Goal: Book appointment/travel/reservation

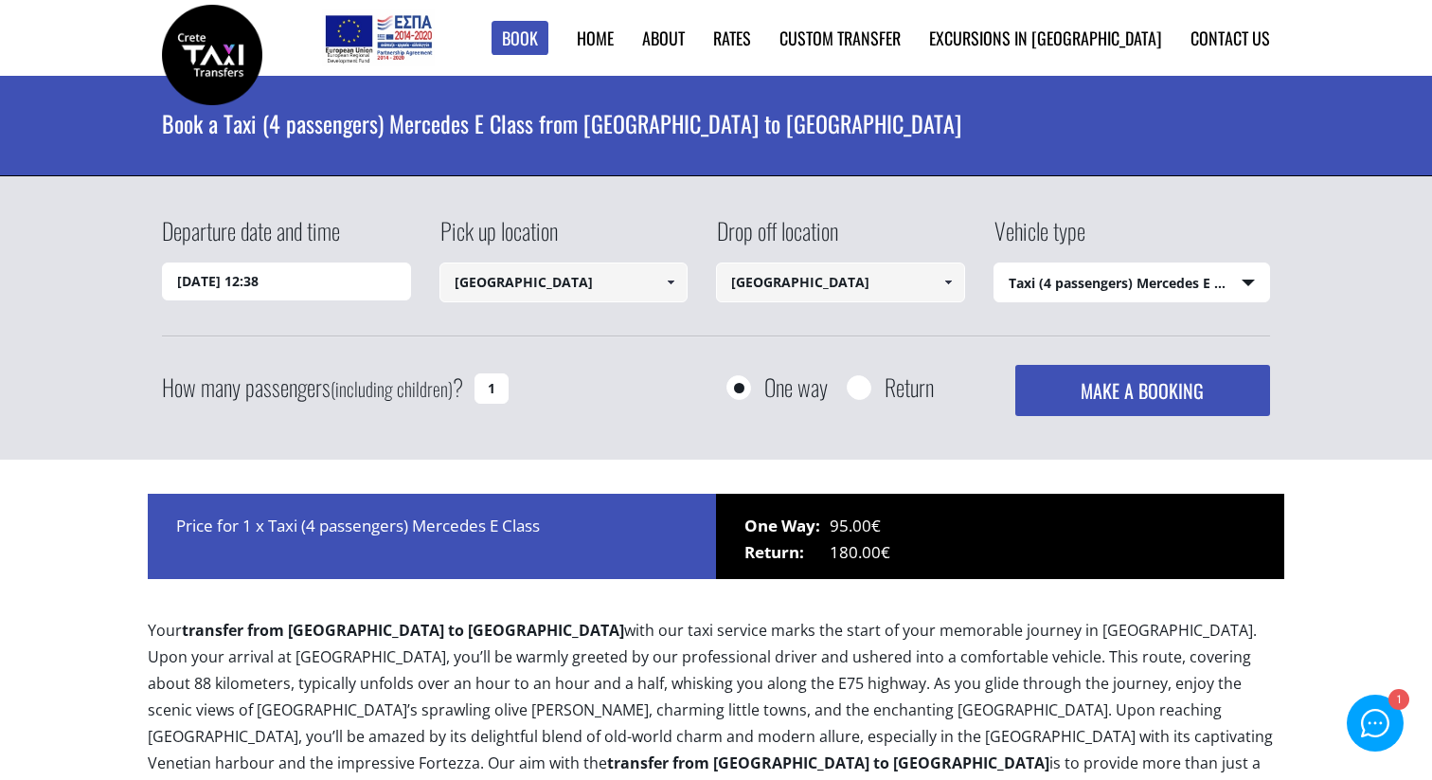
select select "540"
click at [781, 285] on input "[GEOGRAPHIC_DATA]" at bounding box center [840, 282] width 249 height 40
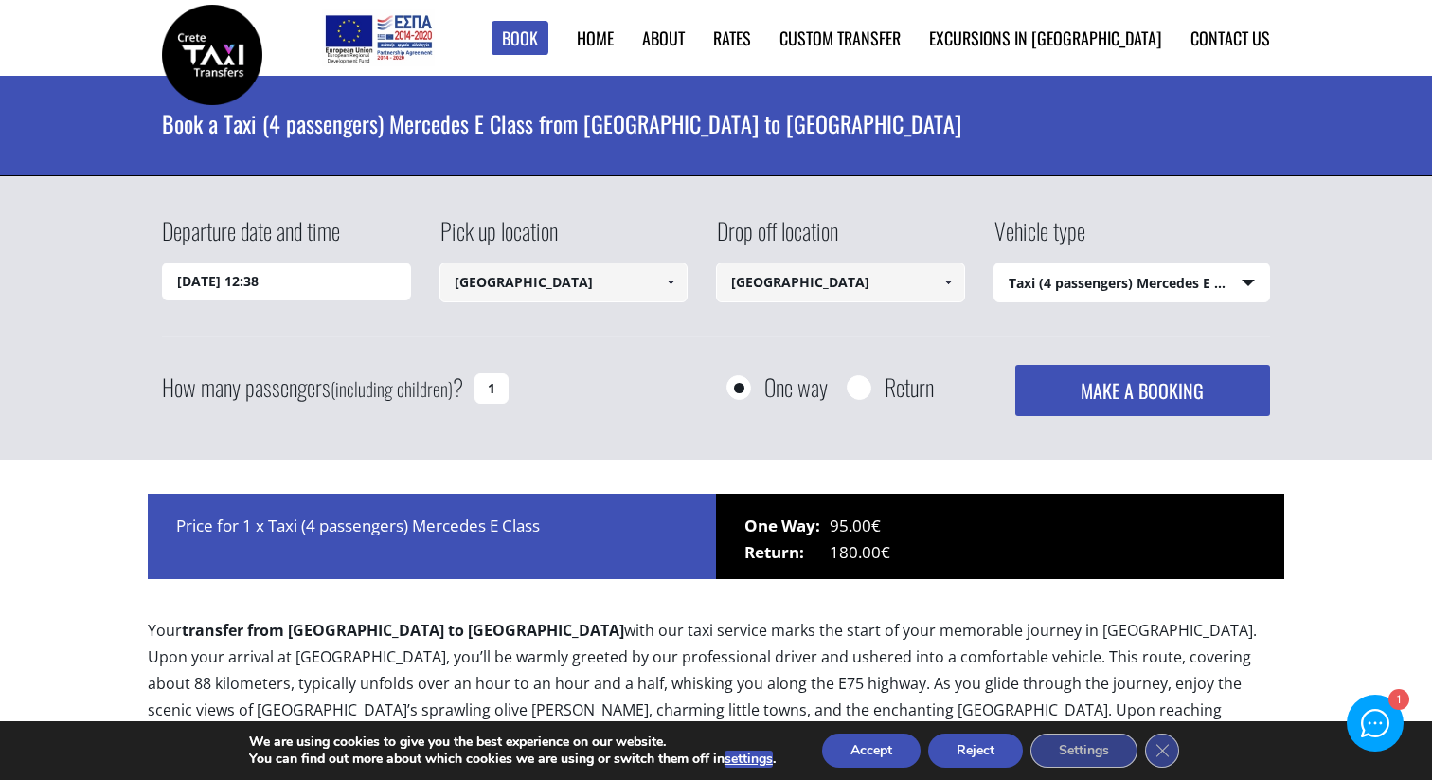
click at [911, 293] on input "[GEOGRAPHIC_DATA]" at bounding box center [840, 282] width 249 height 40
click at [956, 282] on link at bounding box center [947, 282] width 31 height 40
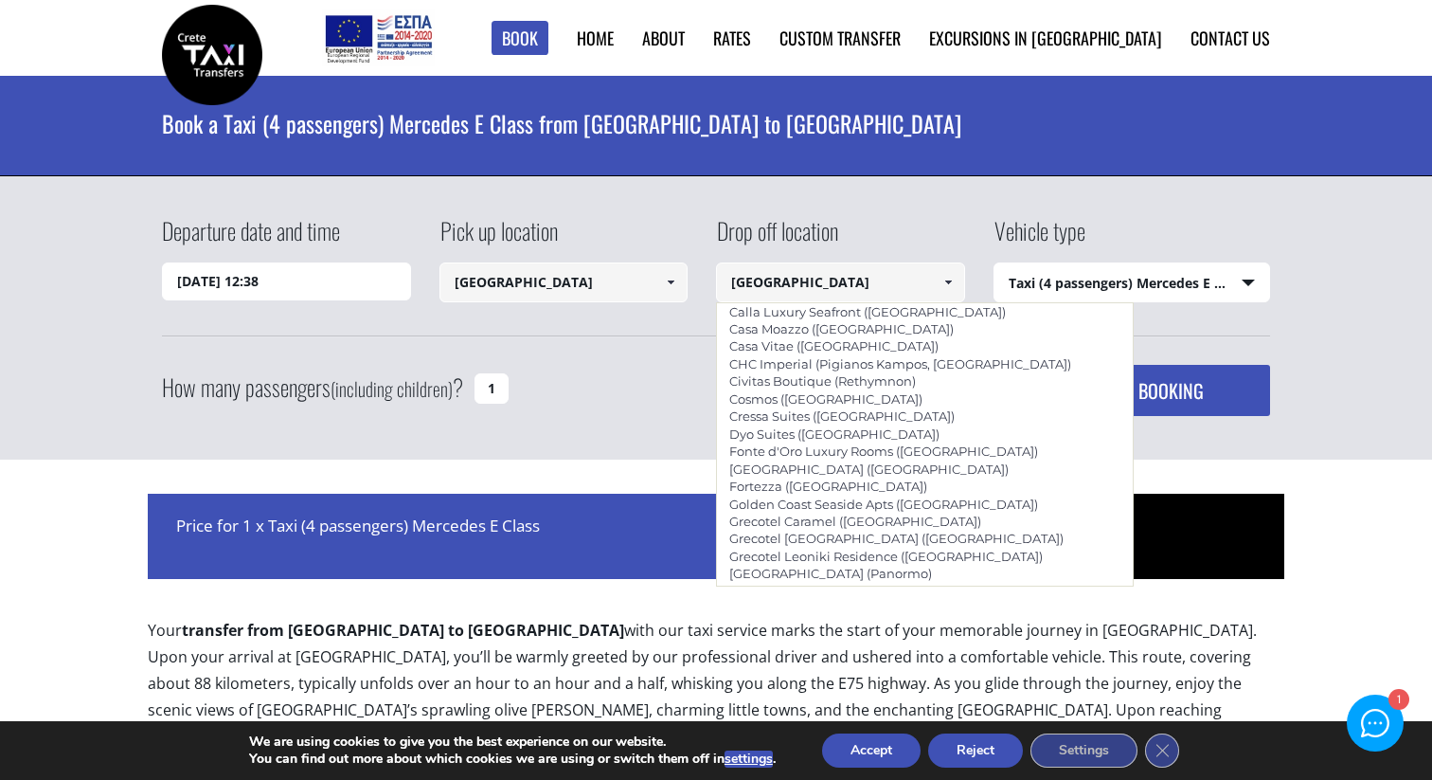
scroll to position [3694, 0]
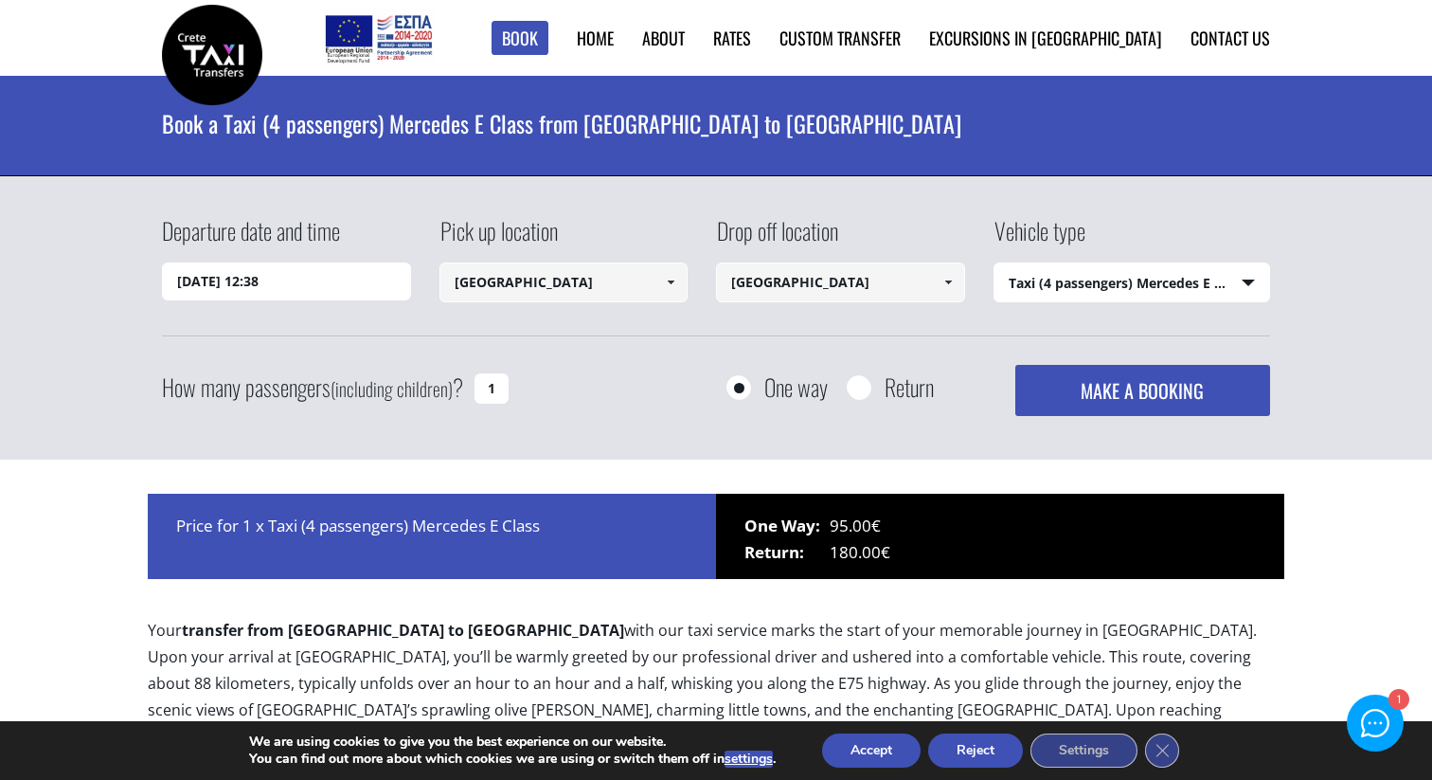
click at [946, 281] on span at bounding box center [948, 282] width 15 height 15
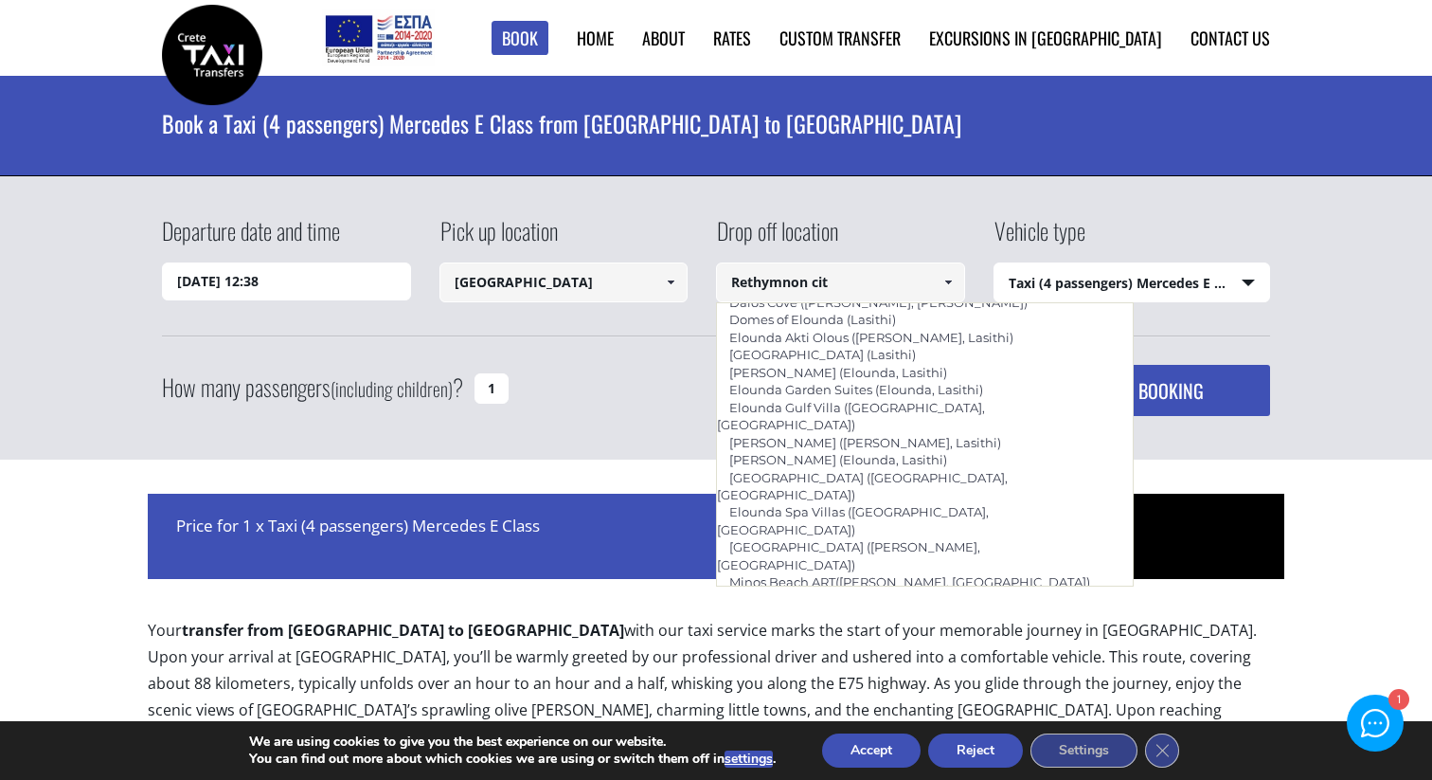
scroll to position [696, 0]
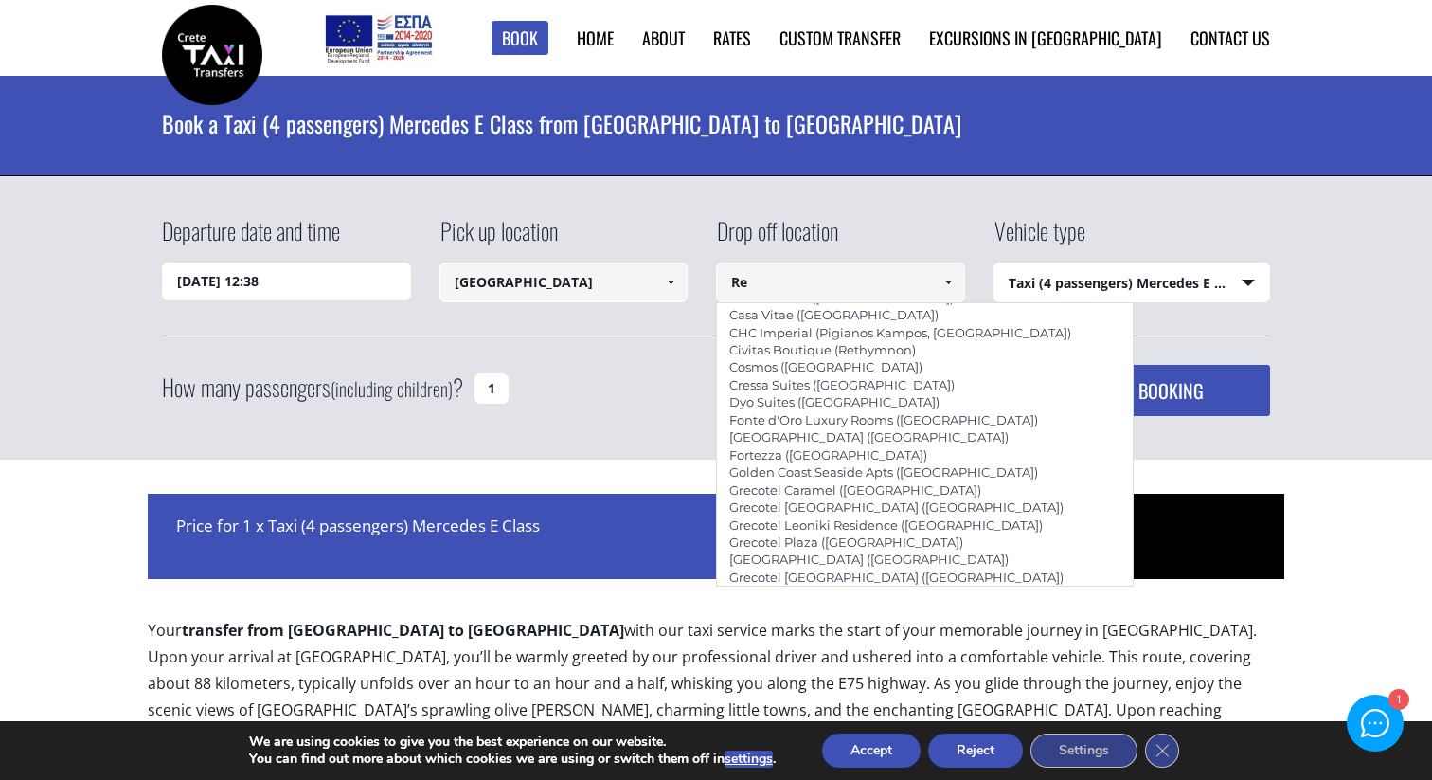
type input "R"
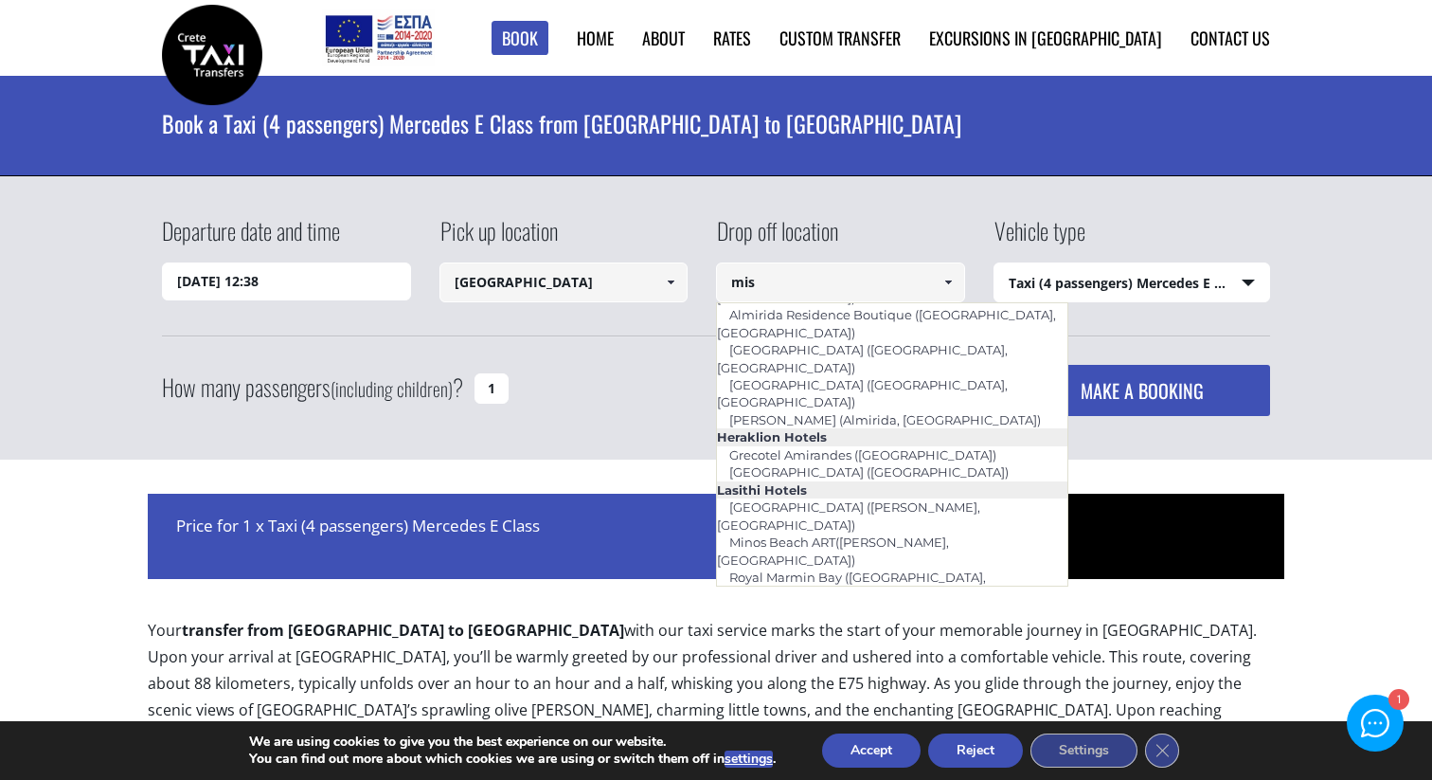
scroll to position [0, 0]
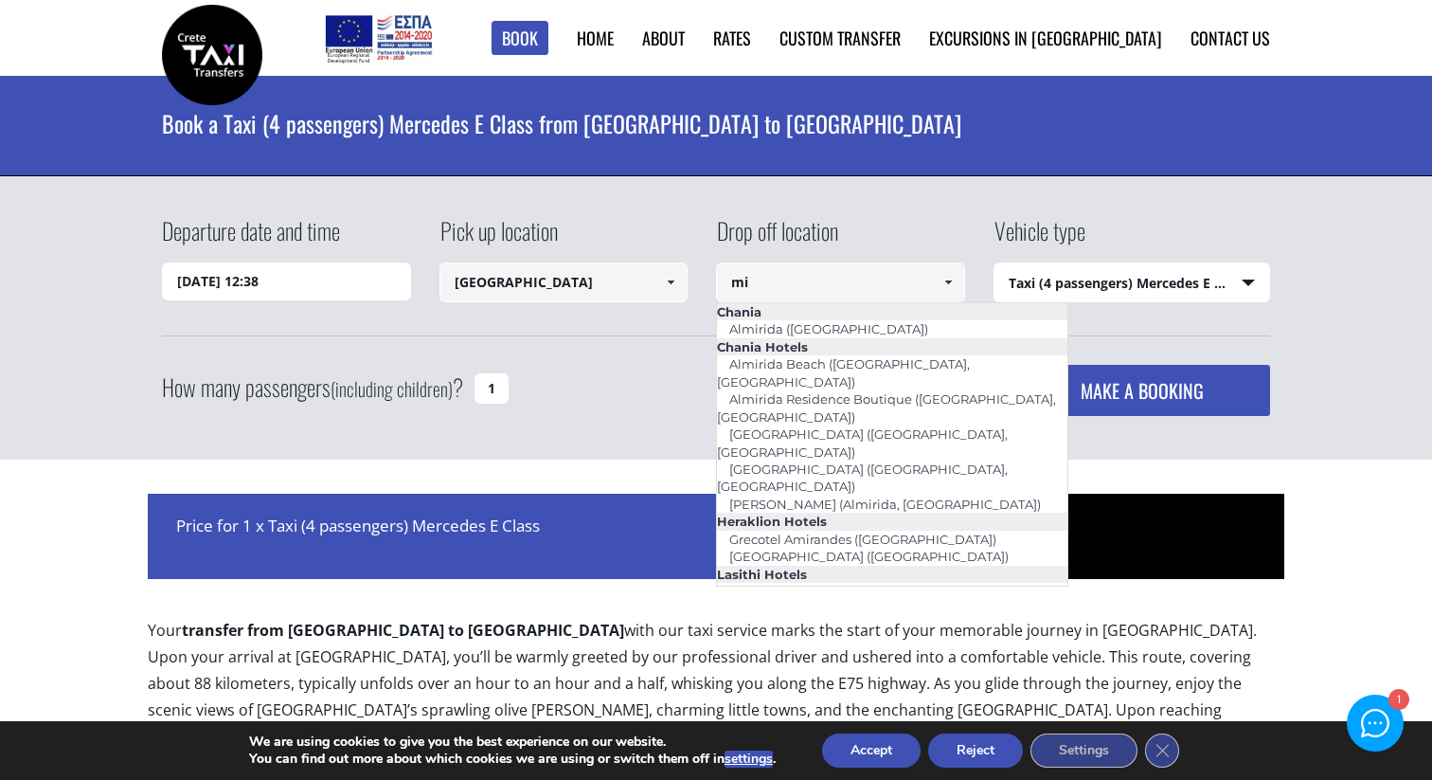
type input "m"
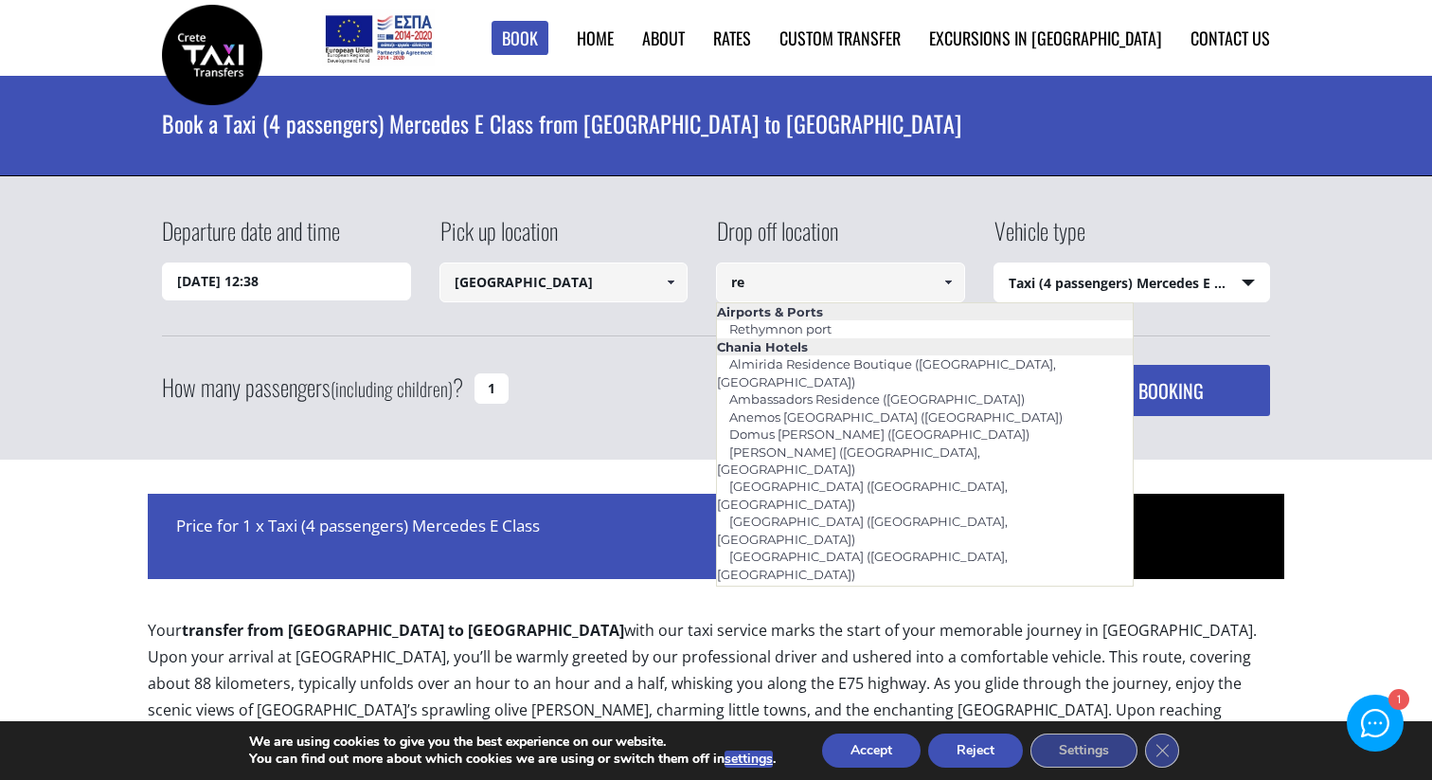
type input "r"
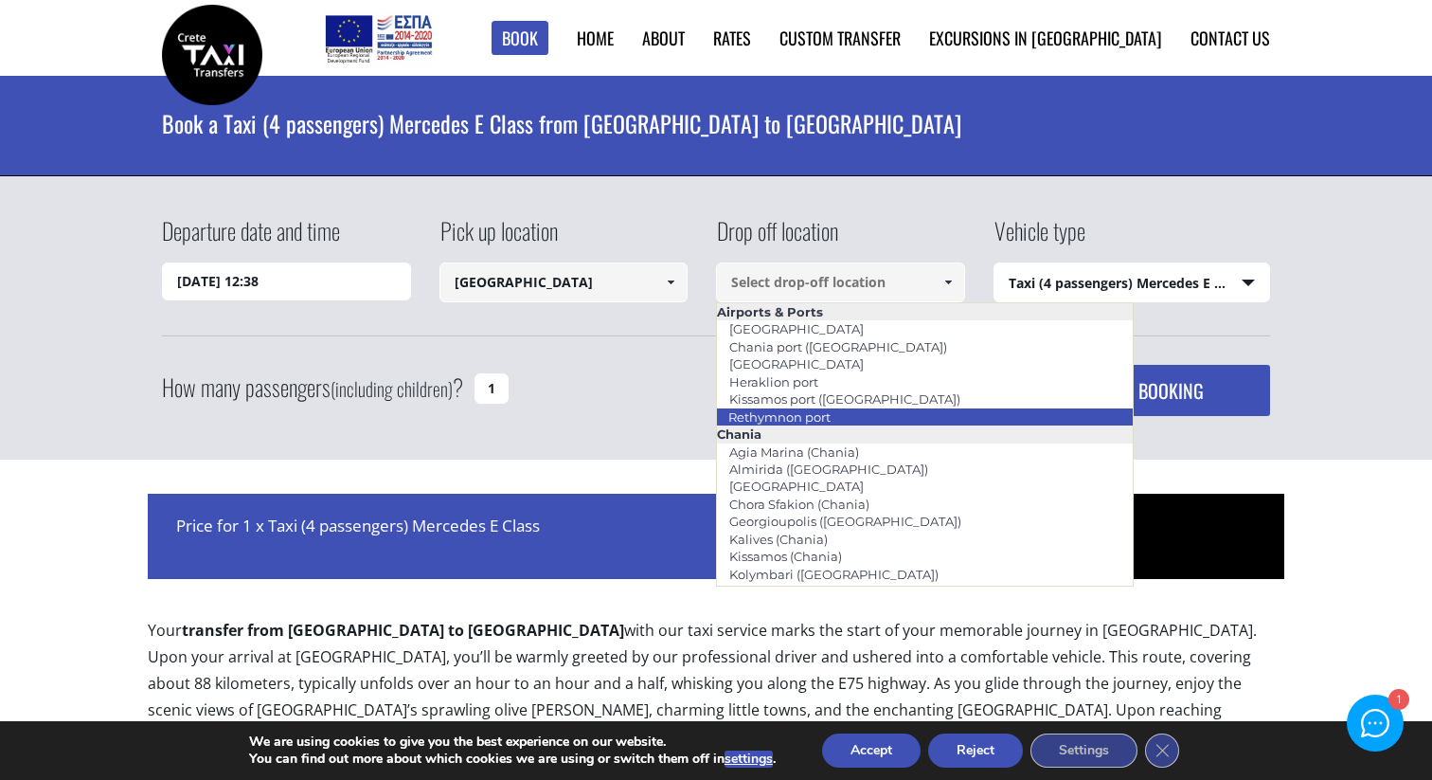
click at [801, 418] on link "Rethymnon port" at bounding box center [779, 416] width 127 height 27
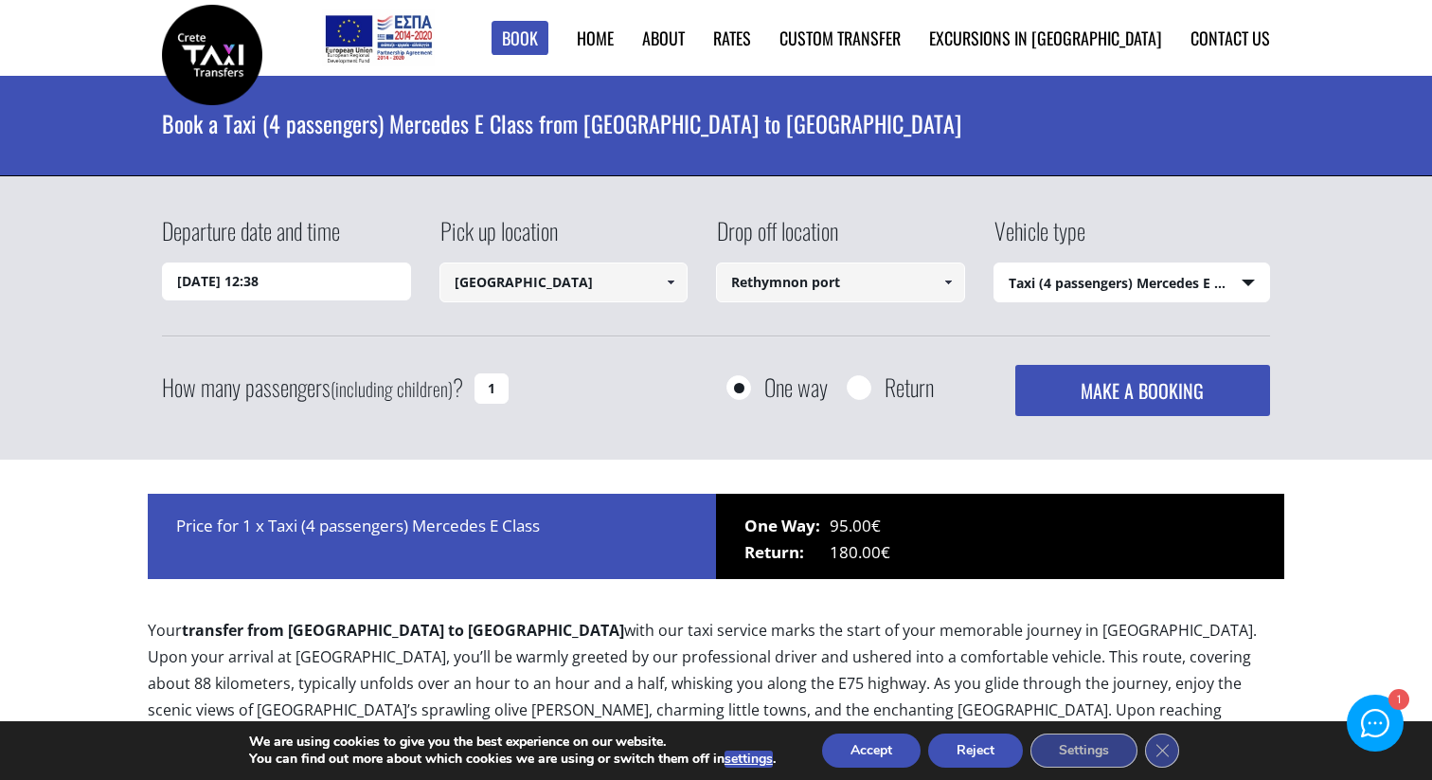
type input "Rethymnon port"
click at [1194, 273] on select "Select vehicle type Taxi (4 passengers) Mercedes E Class Mini Van (7 passengers…" at bounding box center [1133, 283] width 276 height 40
click at [493, 388] on input "1" at bounding box center [492, 388] width 34 height 30
type input "2"
click at [1204, 402] on button "MAKE A BOOKING" at bounding box center [1142, 390] width 255 height 51
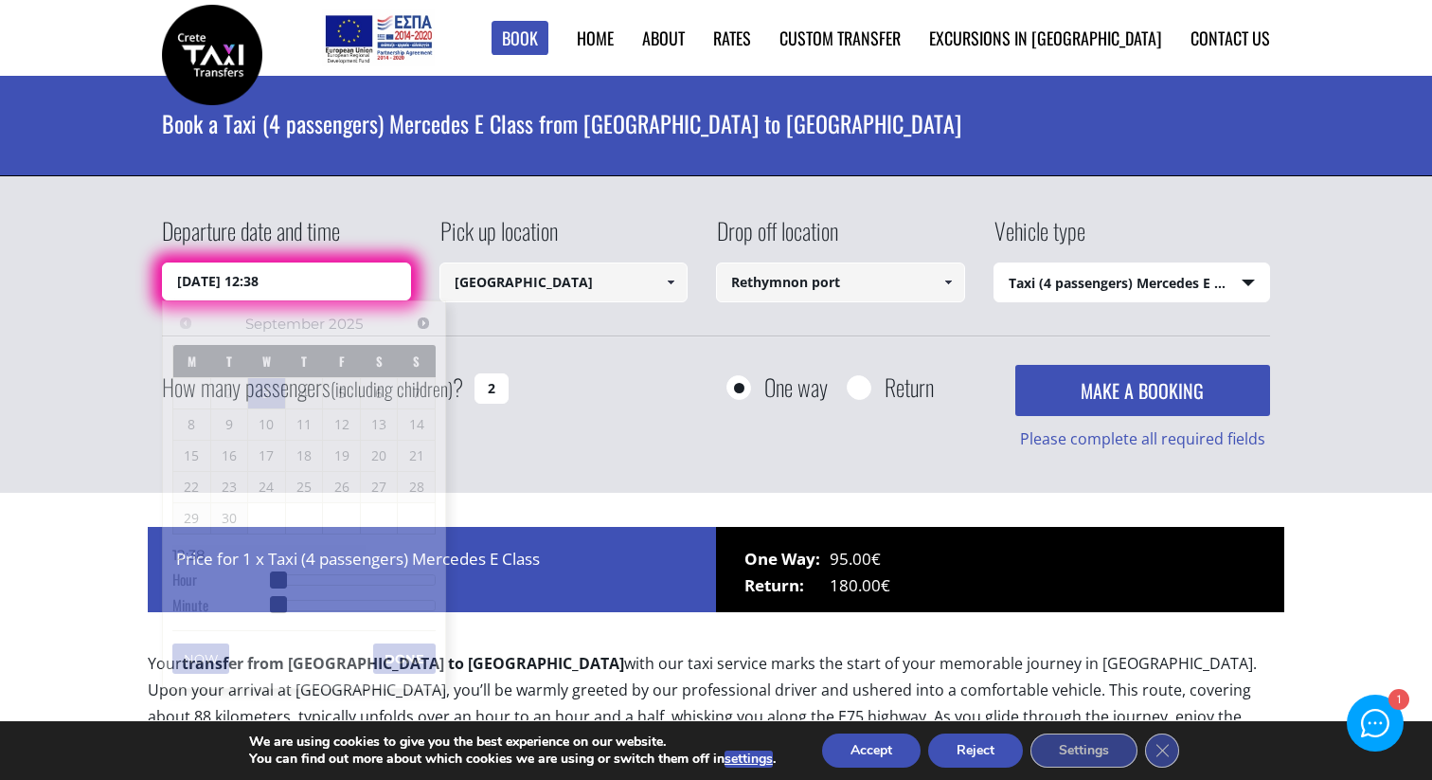
click at [322, 268] on input "[DATE] 12:38" at bounding box center [286, 281] width 249 height 38
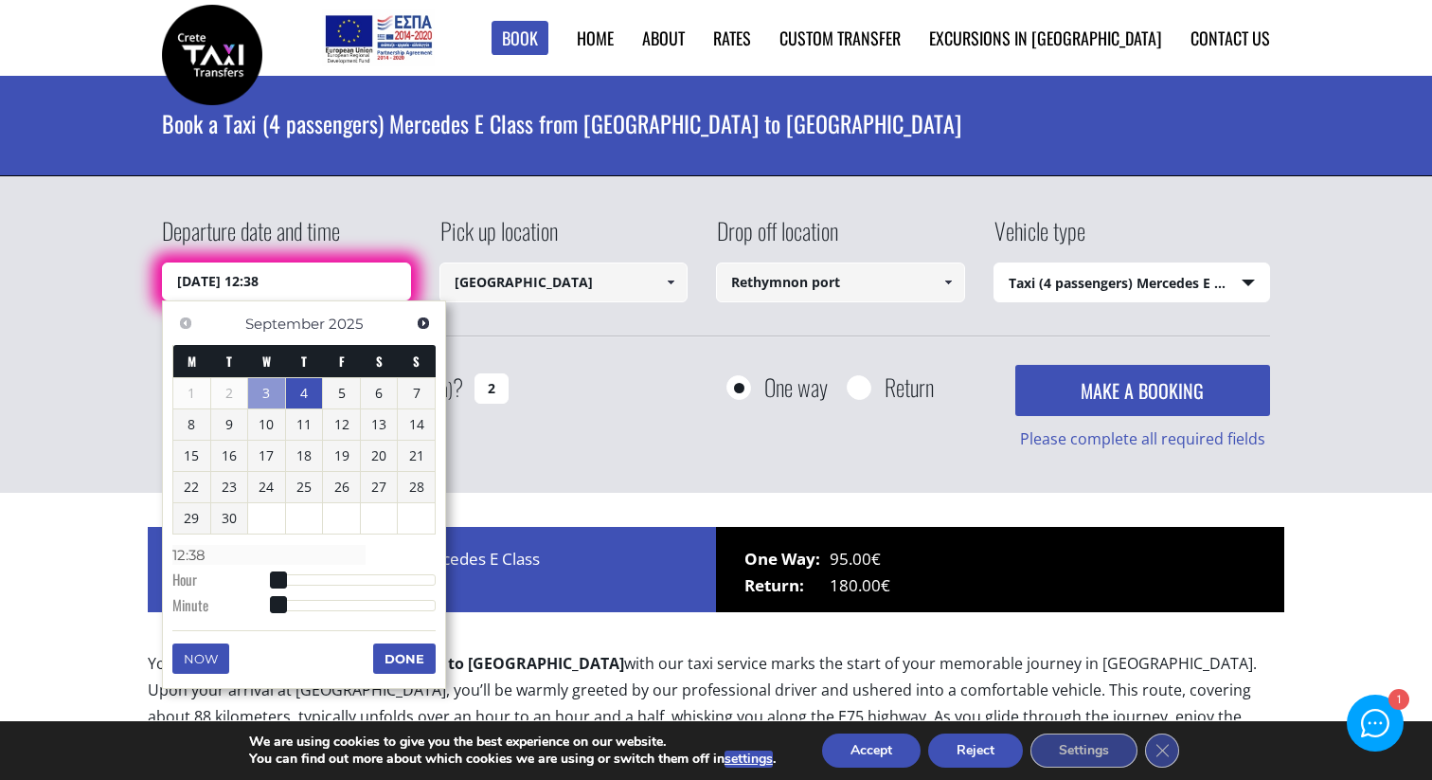
click at [311, 397] on link "4" at bounding box center [304, 393] width 37 height 30
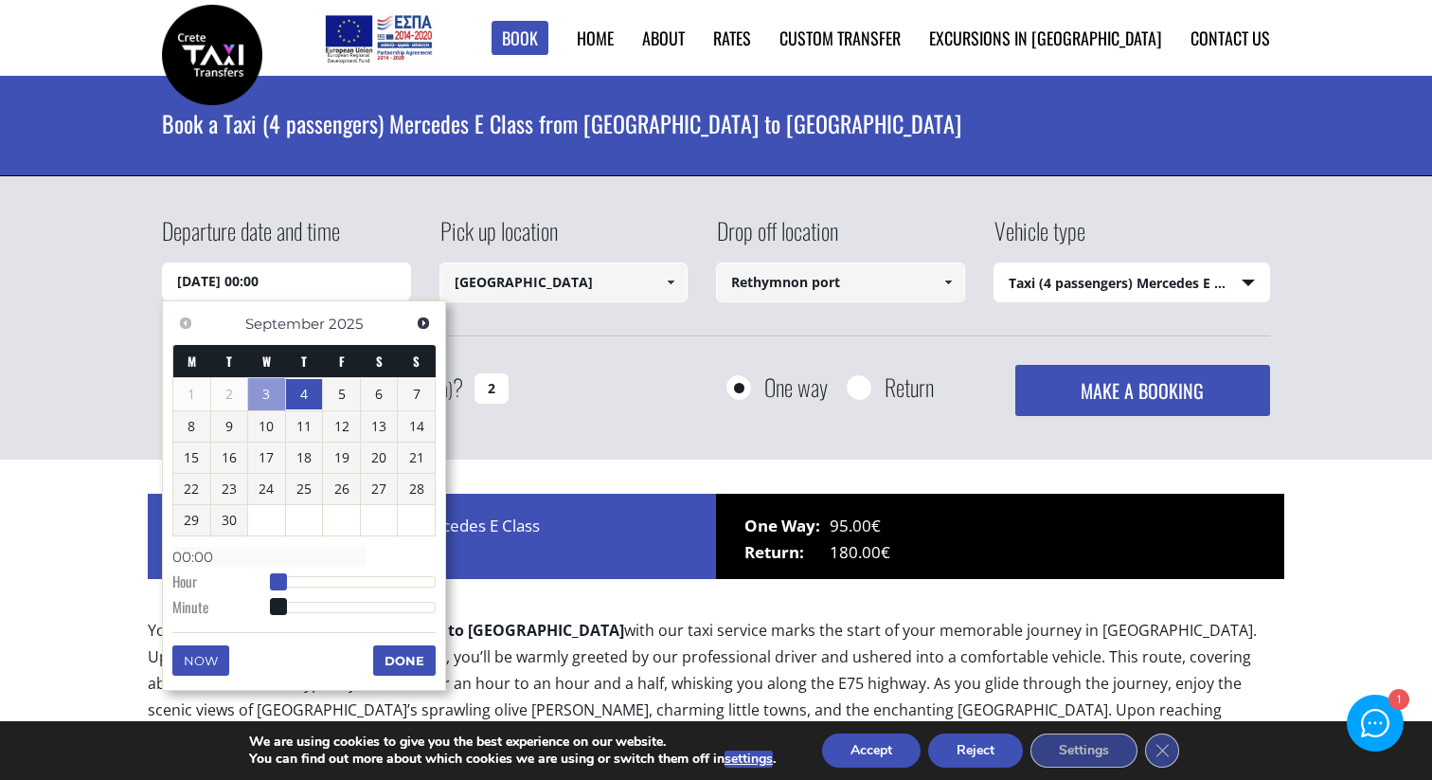
type input "[DATE] 01:00"
type input "01:00"
click at [288, 582] on span at bounding box center [285, 581] width 17 height 17
click at [398, 659] on button "Done" at bounding box center [404, 660] width 63 height 30
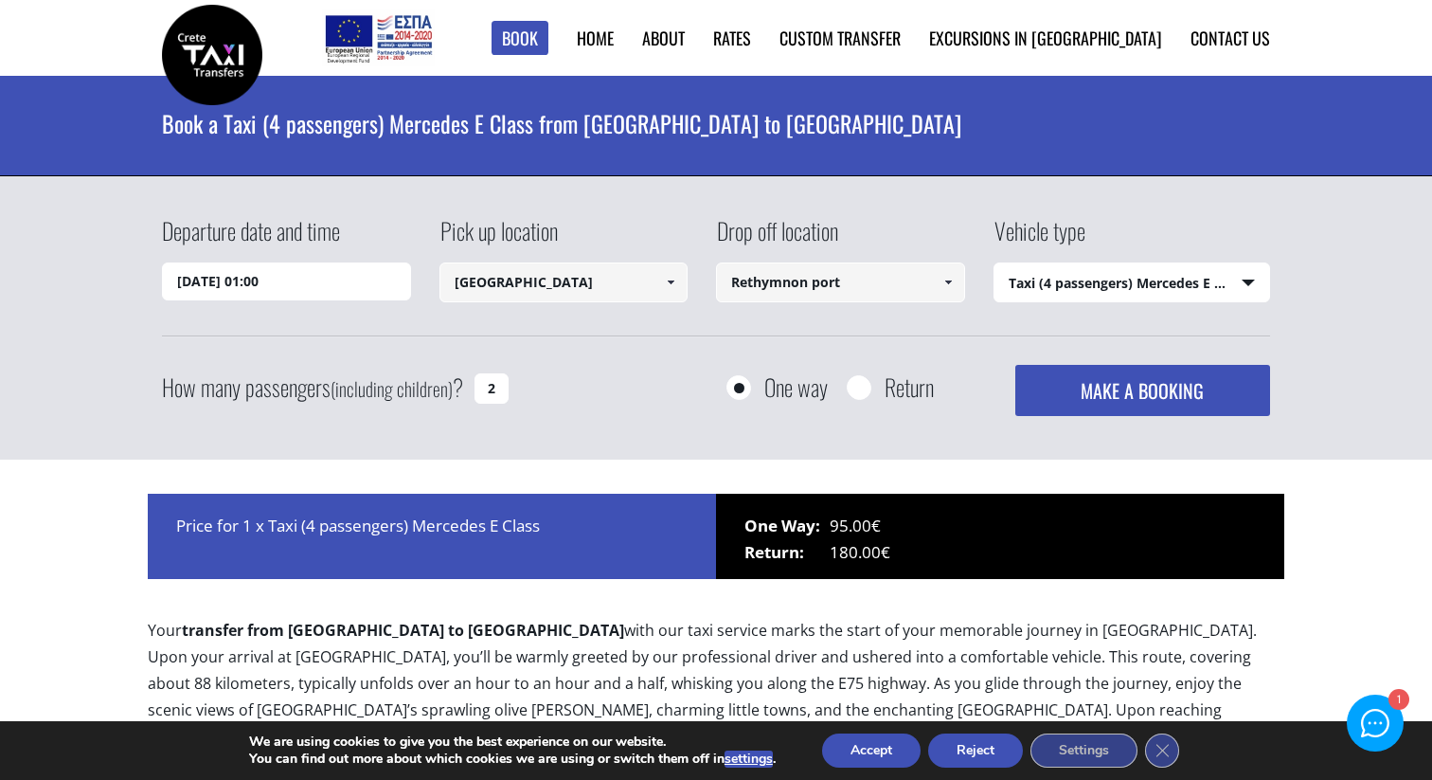
click at [1180, 390] on button "MAKE A BOOKING" at bounding box center [1142, 390] width 255 height 51
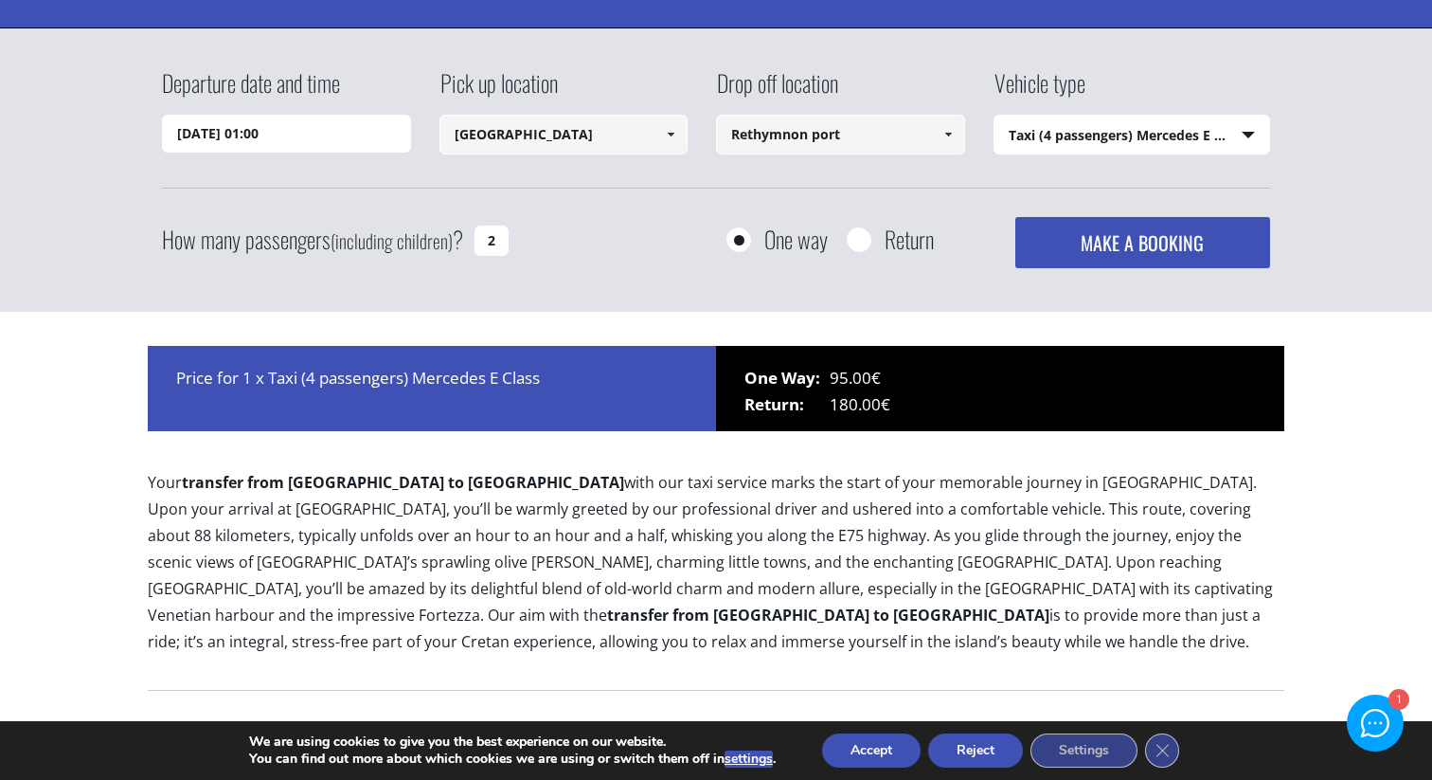
scroll to position [108, 0]
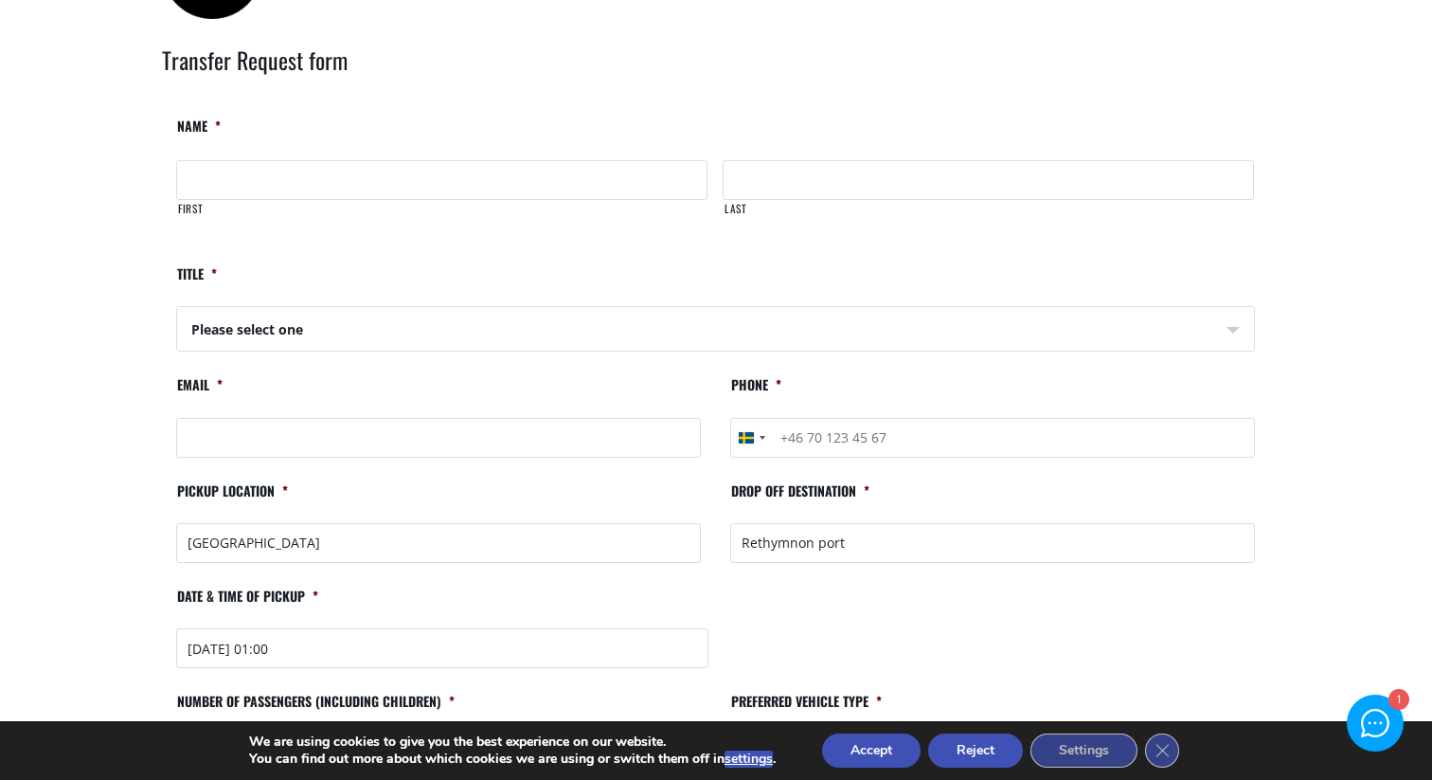
scroll to position [46, 0]
